Goal: Information Seeking & Learning: Understand process/instructions

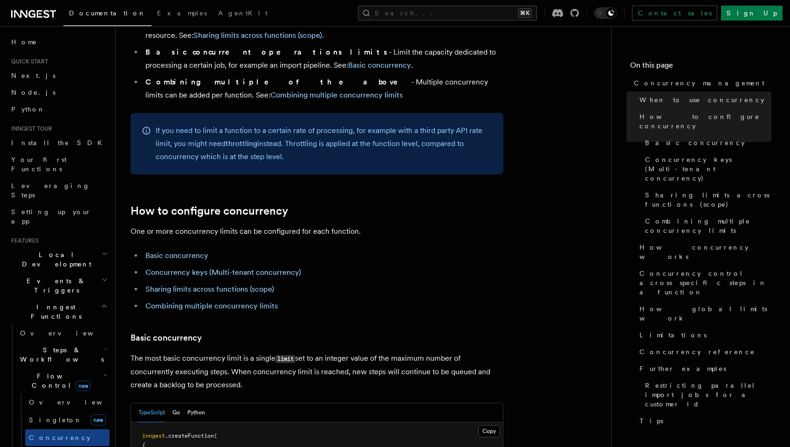
scroll to position [346, 0]
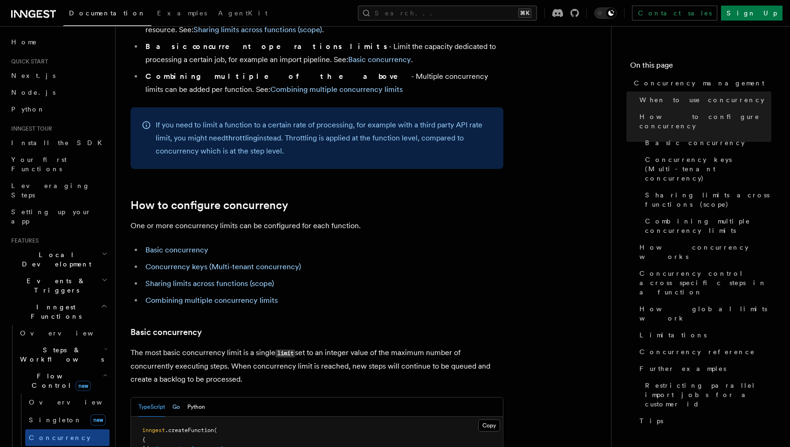
click at [175, 397] on button "Go" at bounding box center [176, 406] width 7 height 19
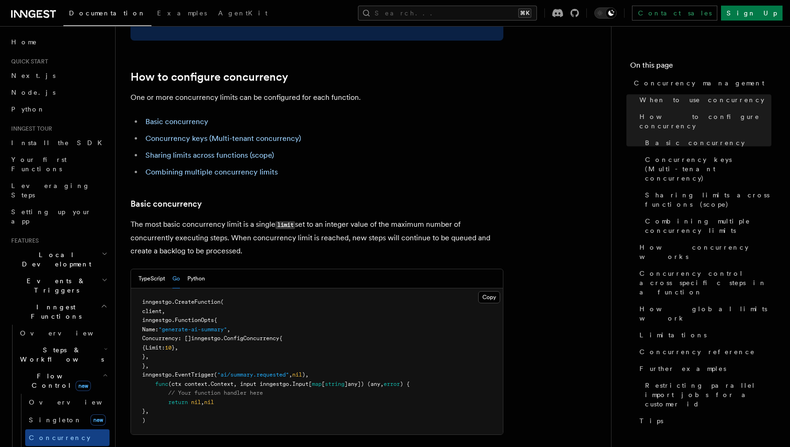
scroll to position [518, 0]
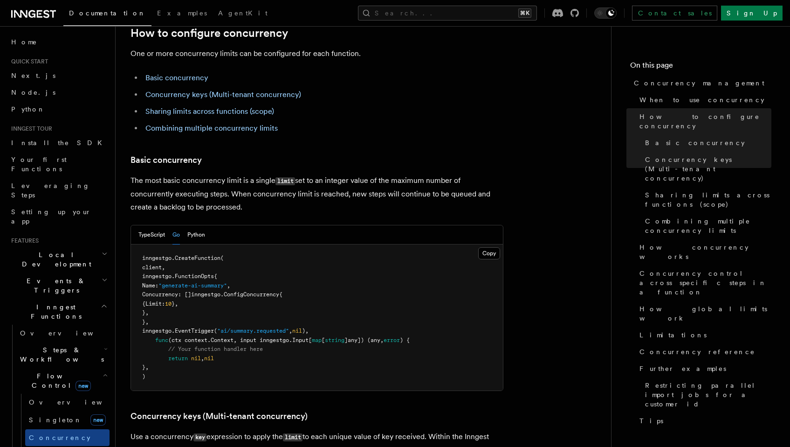
click at [190, 291] on span "Concurrency: []inngestgo.ConfigConcurrency{" at bounding box center [212, 294] width 140 height 7
copy span "Concurrency"
click at [249, 266] on pre "inngestgo. CreateFunction ( client, inngestgo.FunctionOpts{ Name: "generate-ai-…" at bounding box center [317, 317] width 372 height 146
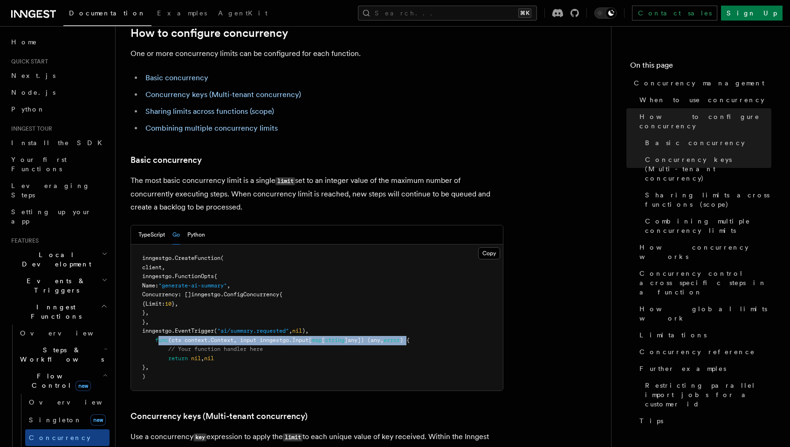
drag, startPoint x: 166, startPoint y: 302, endPoint x: 416, endPoint y: 299, distance: 249.9
click at [410, 337] on span "func (ctx context.Context, input inngestgo.Input[ map [ string ]any]) (any, err…" at bounding box center [276, 340] width 268 height 7
copy span "unc (ctx context.Context, input inngestgo.Input[ map [ string ]any]) (any, erro…"
drag, startPoint x: 319, startPoint y: 256, endPoint x: 169, endPoint y: 257, distance: 150.1
click at [169, 257] on pre "inngestgo. CreateFunction ( client, inngestgo.FunctionOpts{ Name: "generate-ai-…" at bounding box center [317, 317] width 372 height 146
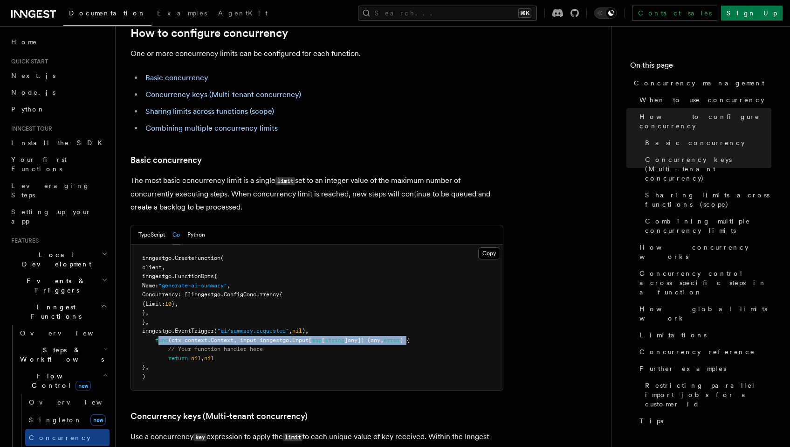
copy span "Concurrency: []inngestgo.ConfigConcurrency{"
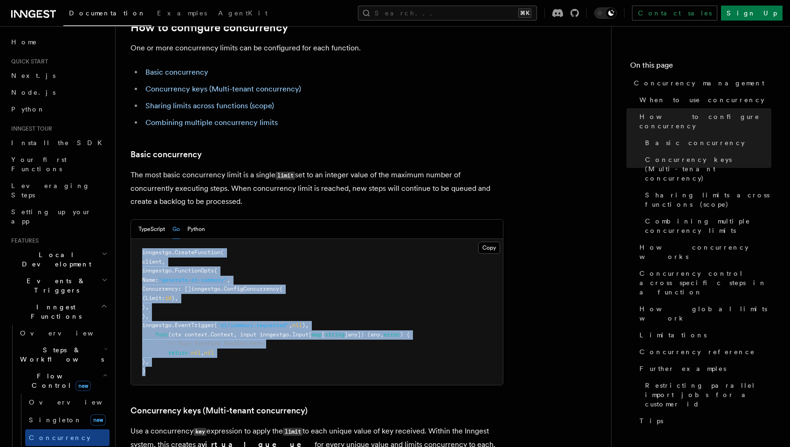
drag, startPoint x: 162, startPoint y: 325, endPoint x: 128, endPoint y: 208, distance: 121.9
copy code "inngestgo. CreateFunction ( client, inngestgo.FunctionOpts{ Name: "generate-ai-…"
click at [202, 220] on button "Python" at bounding box center [196, 229] width 18 height 19
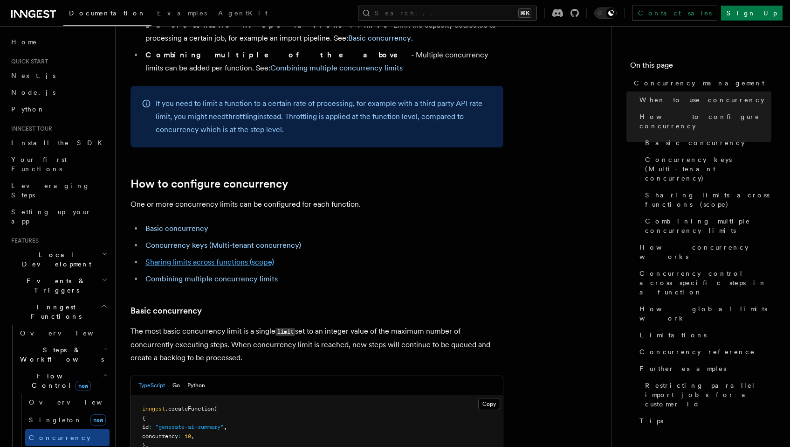
scroll to position [532, 0]
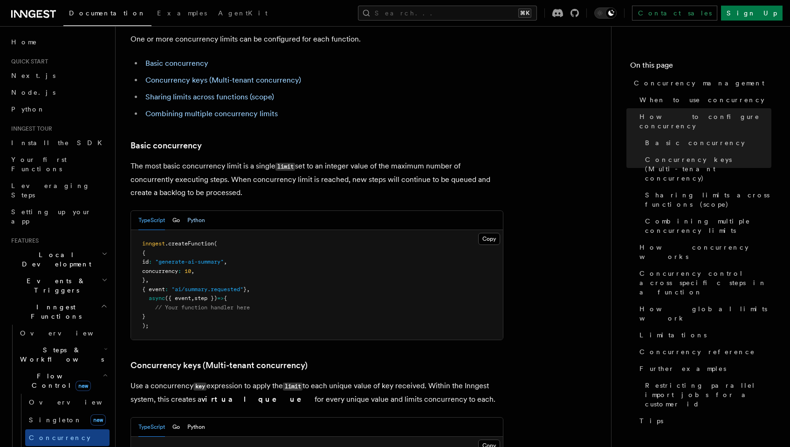
click at [200, 211] on button "Python" at bounding box center [196, 220] width 18 height 19
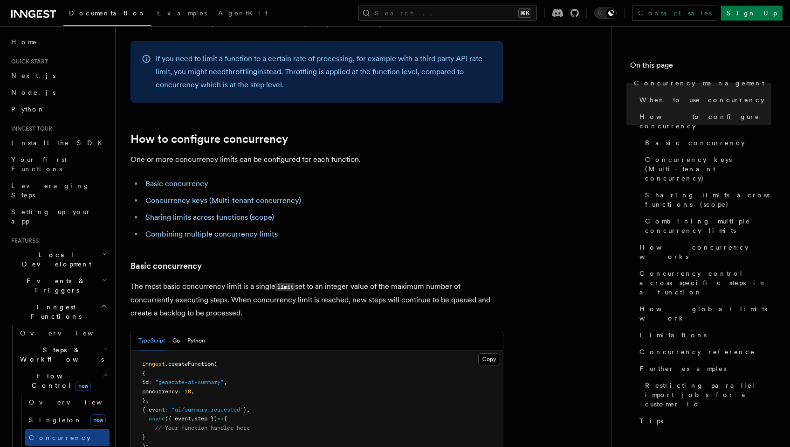
scroll to position [456, 0]
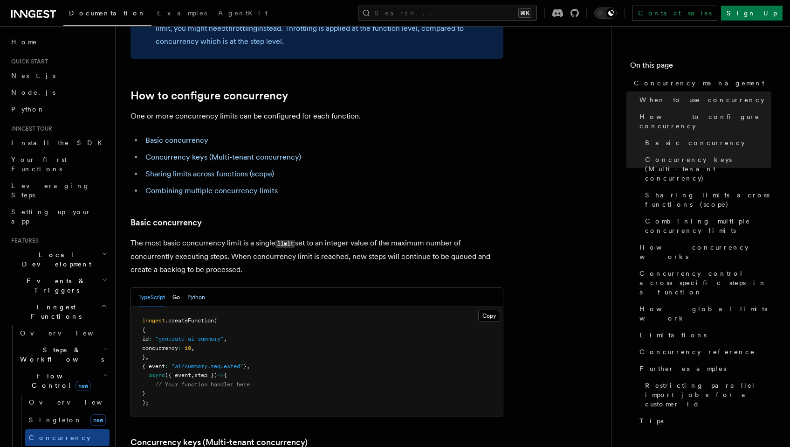
click at [190, 288] on button "Python" at bounding box center [196, 297] width 18 height 19
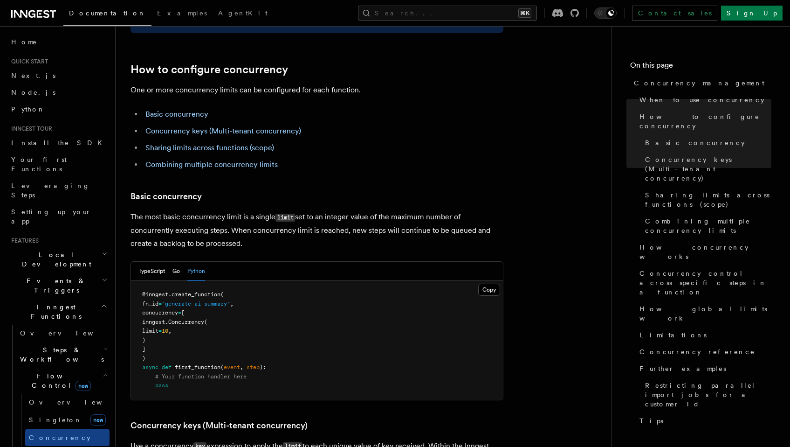
scroll to position [483, 0]
drag, startPoint x: 243, startPoint y: 260, endPoint x: 179, endPoint y: 265, distance: 64.5
click at [179, 299] on span ""generate-ai-summary"" at bounding box center [196, 302] width 69 height 7
